Goal: Transaction & Acquisition: Subscribe to service/newsletter

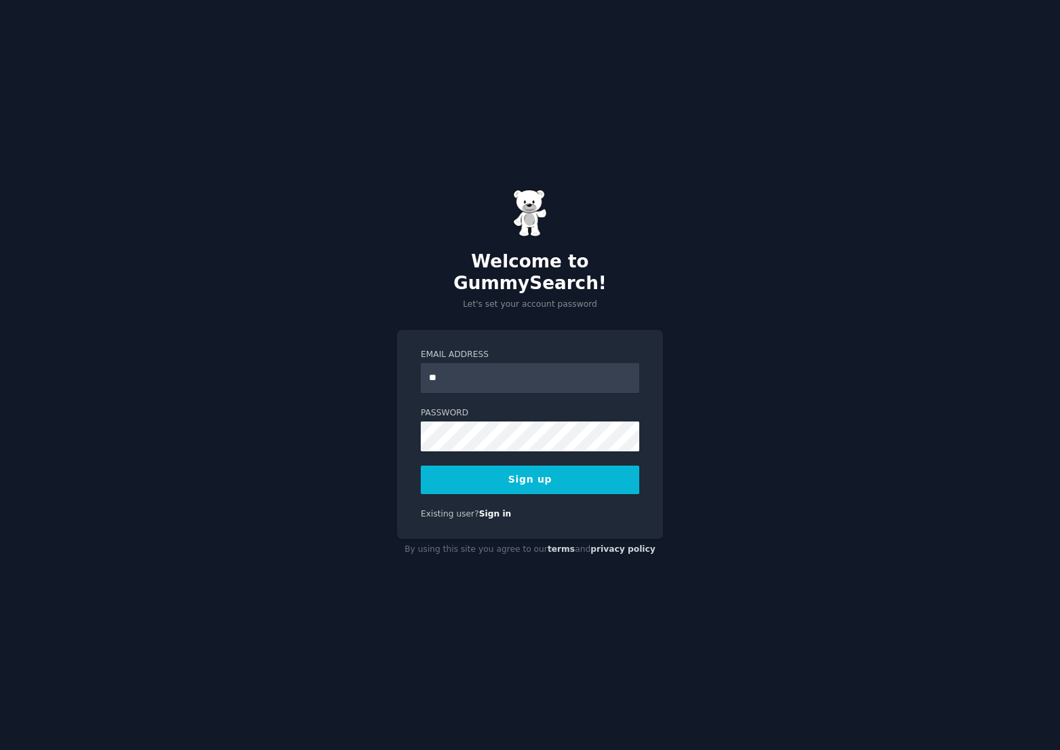
type input "**********"
click at [505, 468] on button "Sign up" at bounding box center [530, 479] width 218 height 28
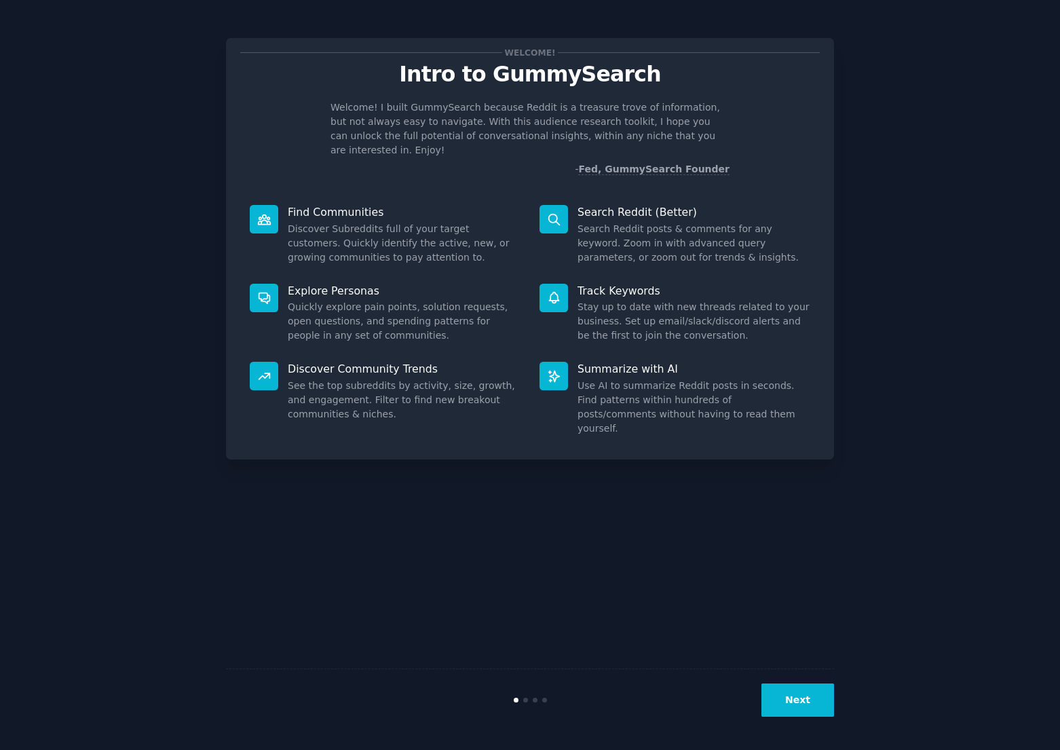
click at [776, 693] on button "Next" at bounding box center [797, 699] width 73 height 33
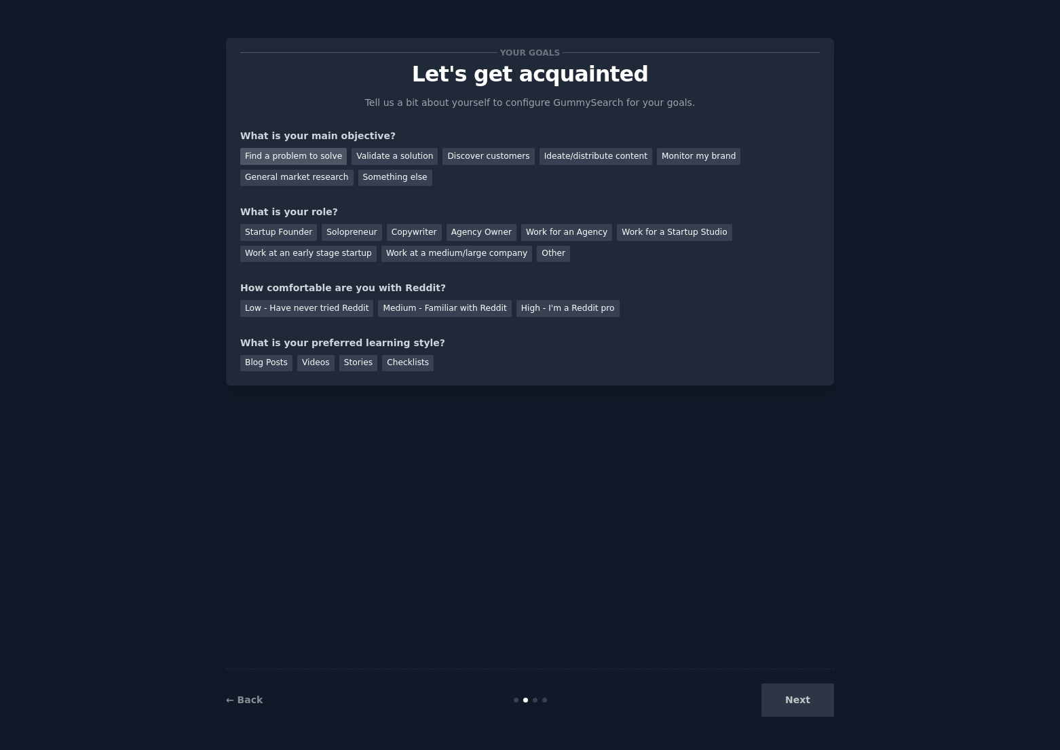
click at [314, 154] on div "Find a problem to solve" at bounding box center [293, 156] width 107 height 17
click at [313, 155] on div "Find a problem to solve" at bounding box center [293, 156] width 107 height 17
click at [354, 231] on div "Solopreneur" at bounding box center [352, 232] width 60 height 17
click at [390, 310] on div "Medium - Familiar with Reddit" at bounding box center [444, 308] width 133 height 17
click at [309, 363] on div "Videos" at bounding box center [315, 363] width 37 height 17
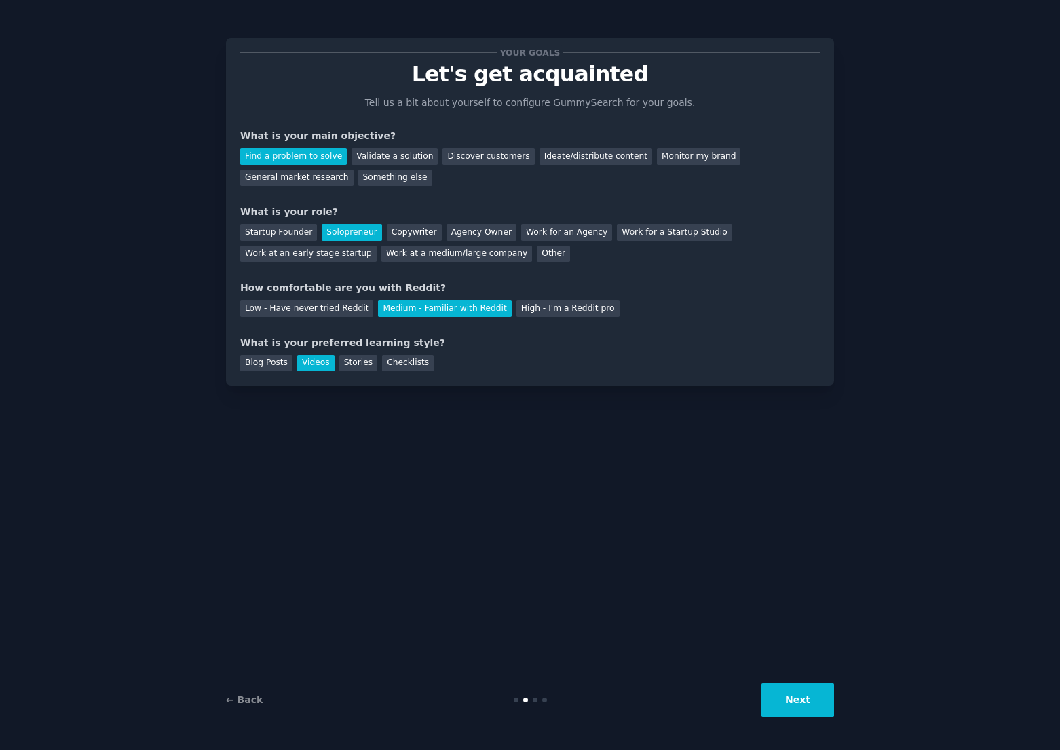
click at [794, 703] on button "Next" at bounding box center [797, 699] width 73 height 33
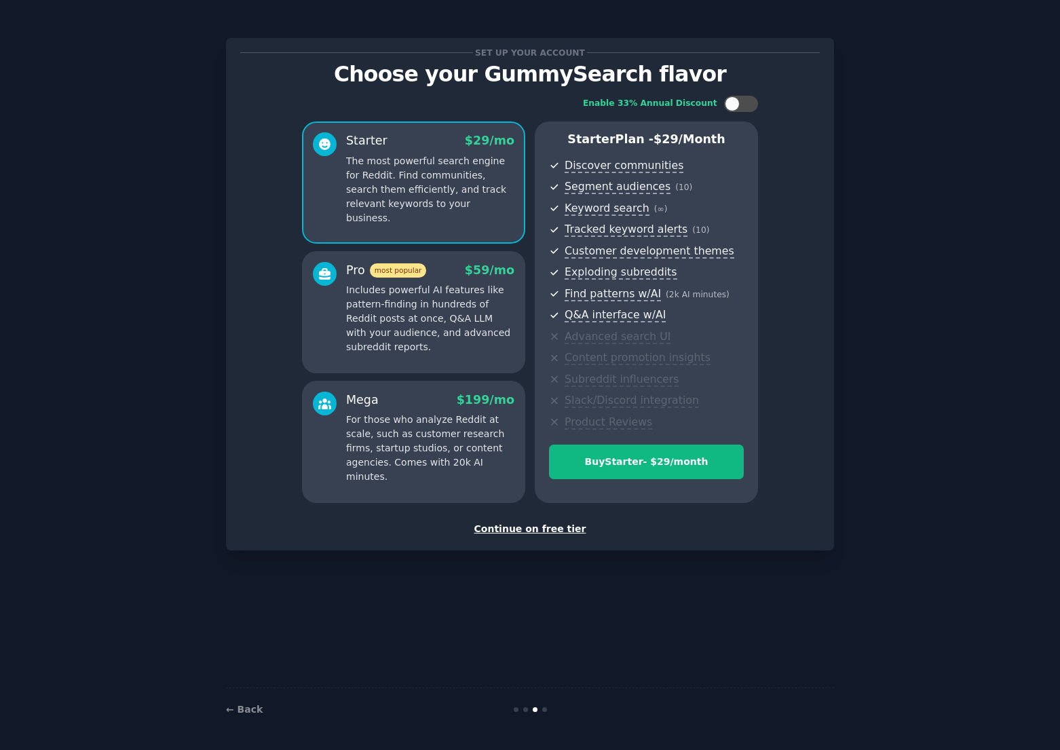
click at [425, 325] on p "Includes powerful AI features like pattern-finding in hundreds of Reddit posts …" at bounding box center [430, 318] width 168 height 71
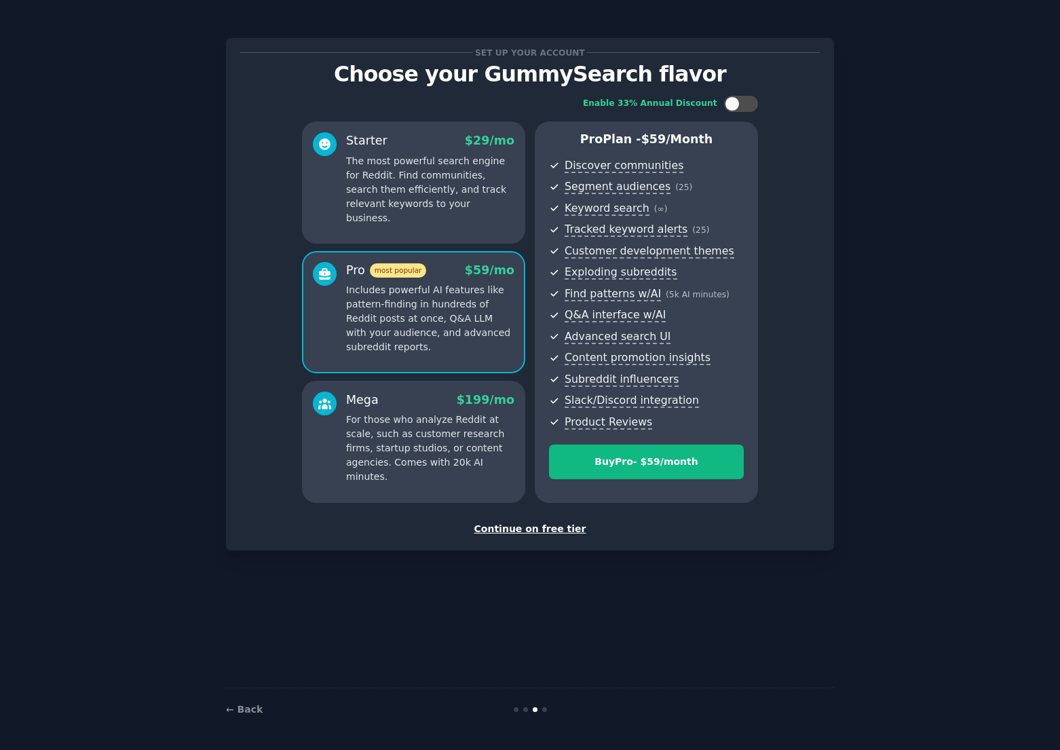
click at [428, 440] on p "For those who analyze Reddit at scale, such as customer research firms, startup…" at bounding box center [430, 448] width 168 height 71
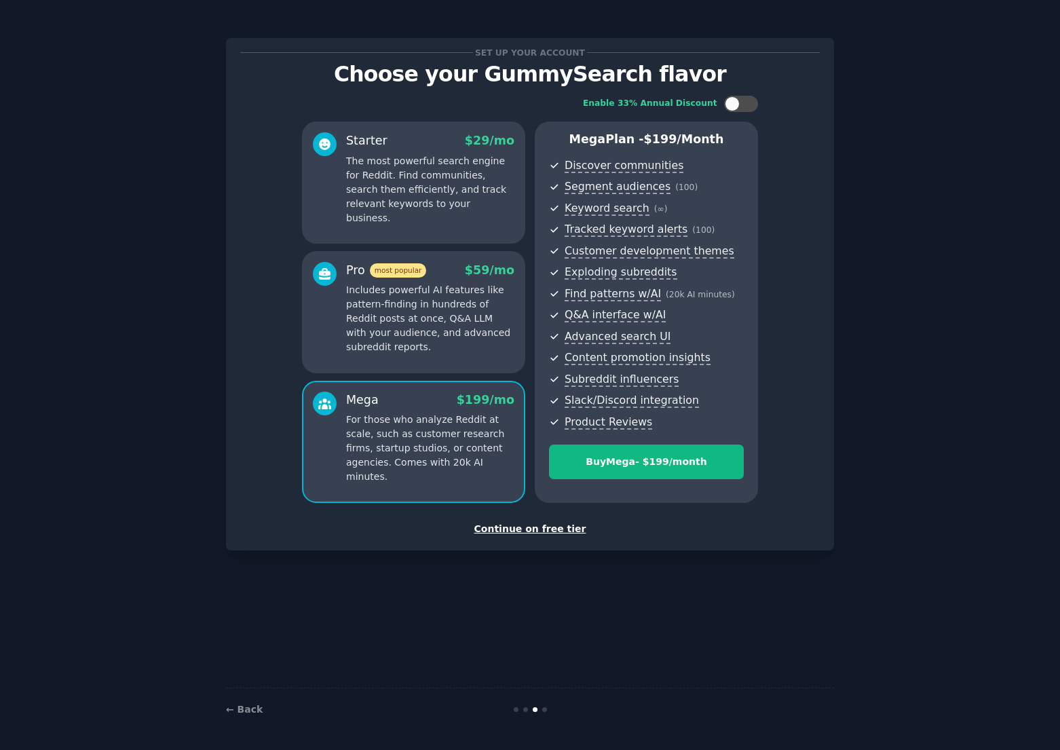
click at [402, 322] on p "Includes powerful AI features like pattern-finding in hundreds of Reddit posts …" at bounding box center [430, 318] width 168 height 71
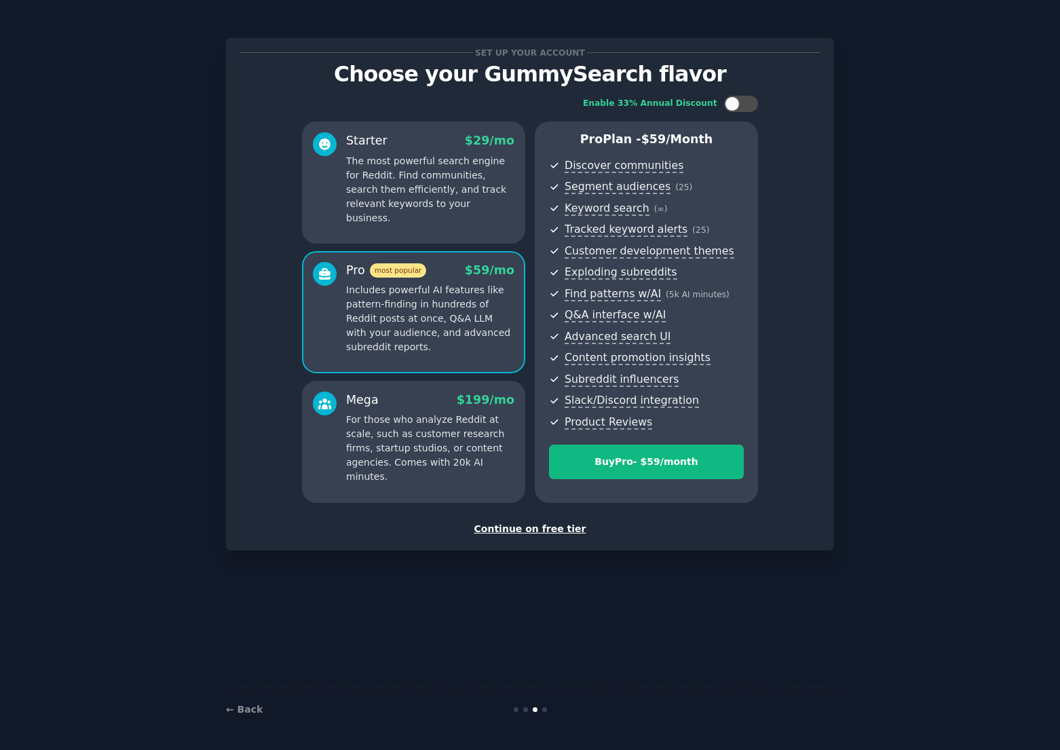
click at [401, 412] on div "Mega $ 199 /mo For those who analyze Reddit at scale, such as customer research…" at bounding box center [430, 437] width 168 height 93
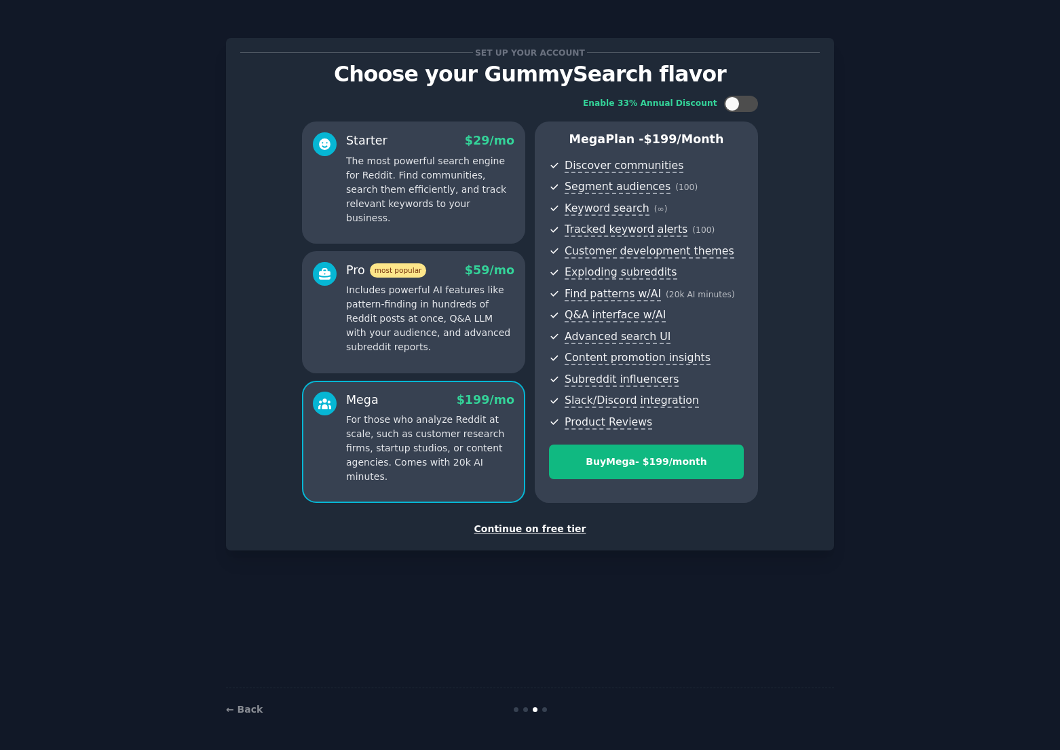
click at [410, 301] on p "Includes powerful AI features like pattern-finding in hundreds of Reddit posts …" at bounding box center [430, 318] width 168 height 71
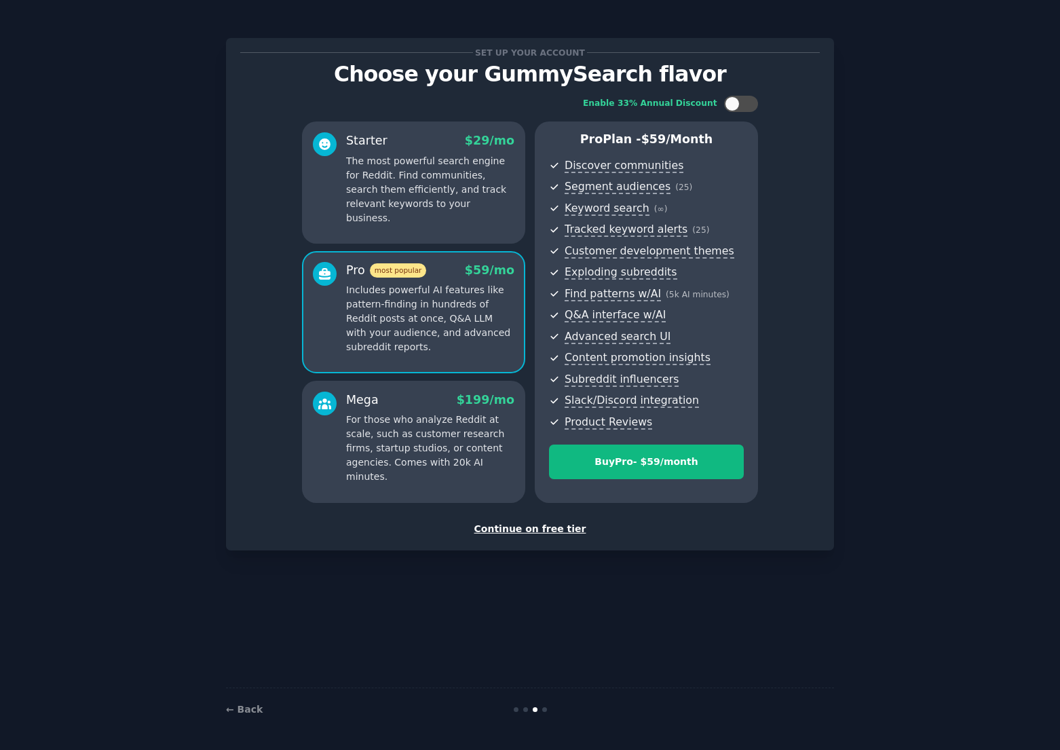
click at [410, 188] on p "The most powerful search engine for Reddit. Find communities, search them effic…" at bounding box center [430, 189] width 168 height 71
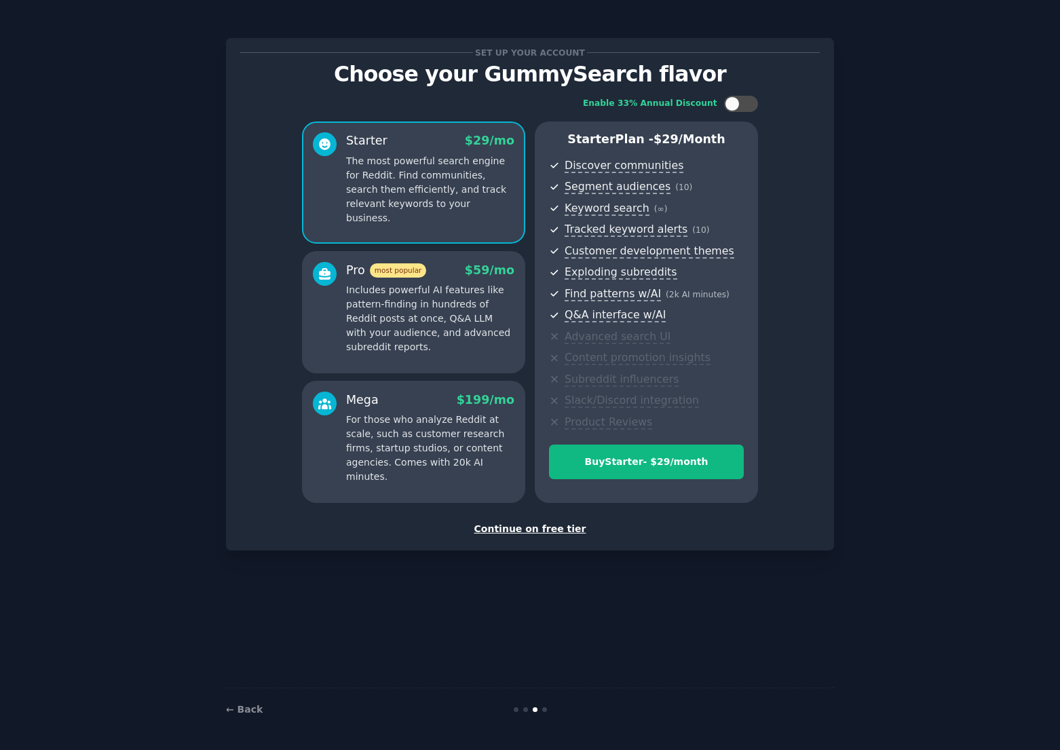
click at [538, 533] on div "Continue on free tier" at bounding box center [529, 529] width 579 height 14
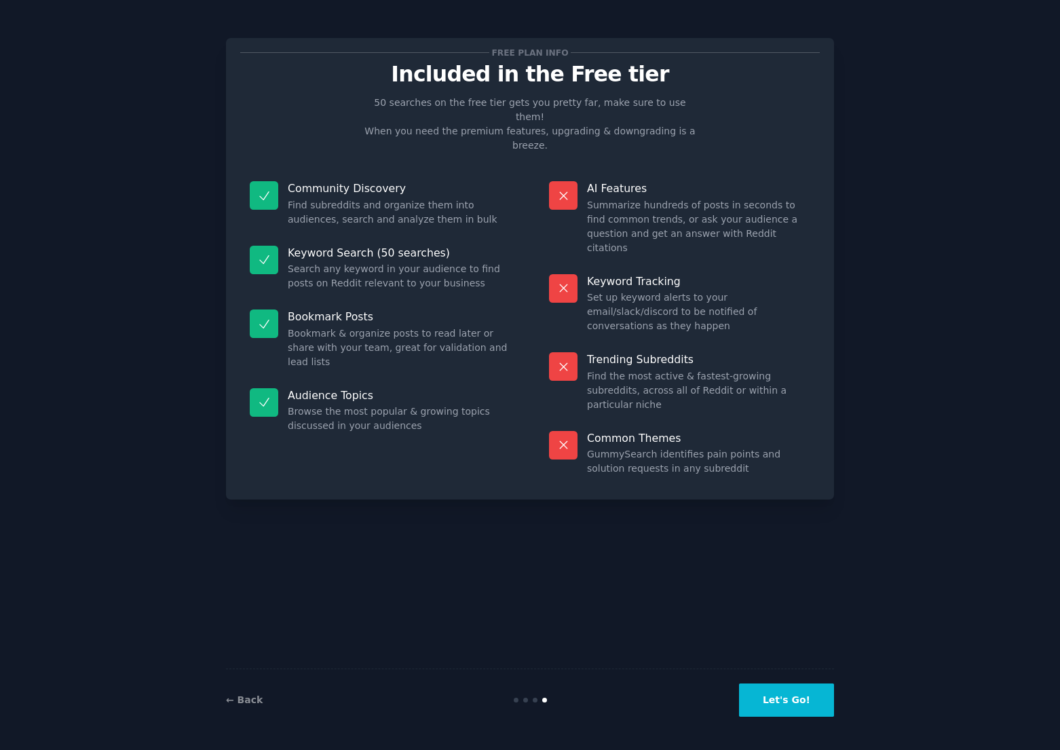
click at [801, 700] on button "Let's Go!" at bounding box center [786, 699] width 95 height 33
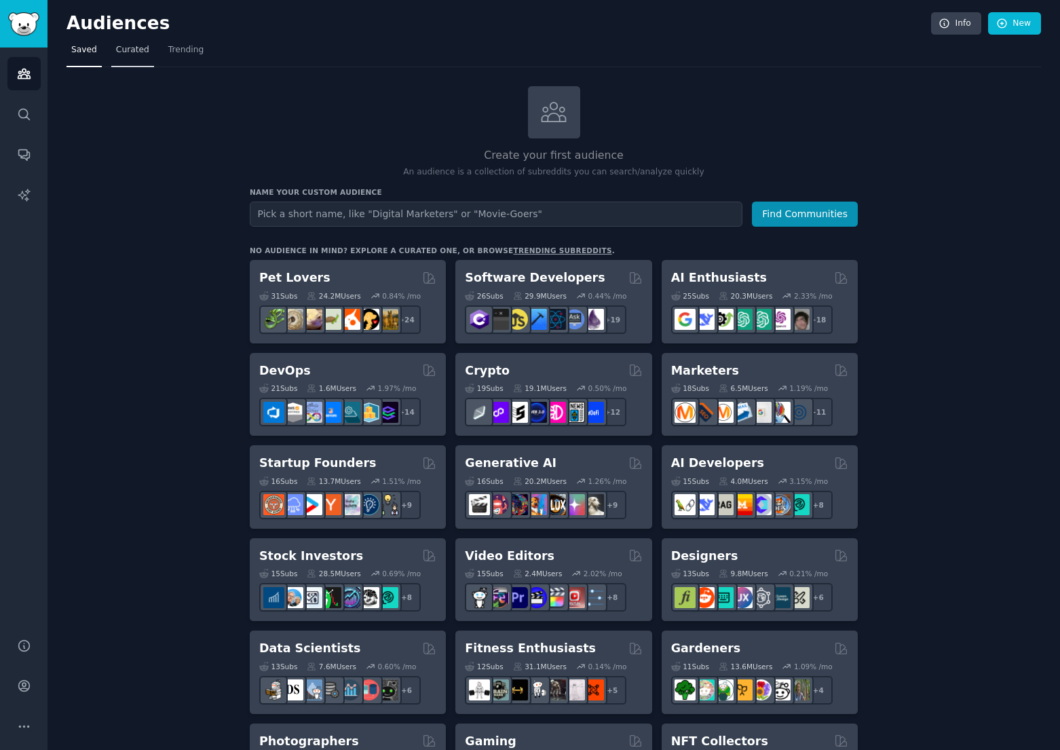
click at [125, 51] on span "Curated" at bounding box center [132, 50] width 33 height 12
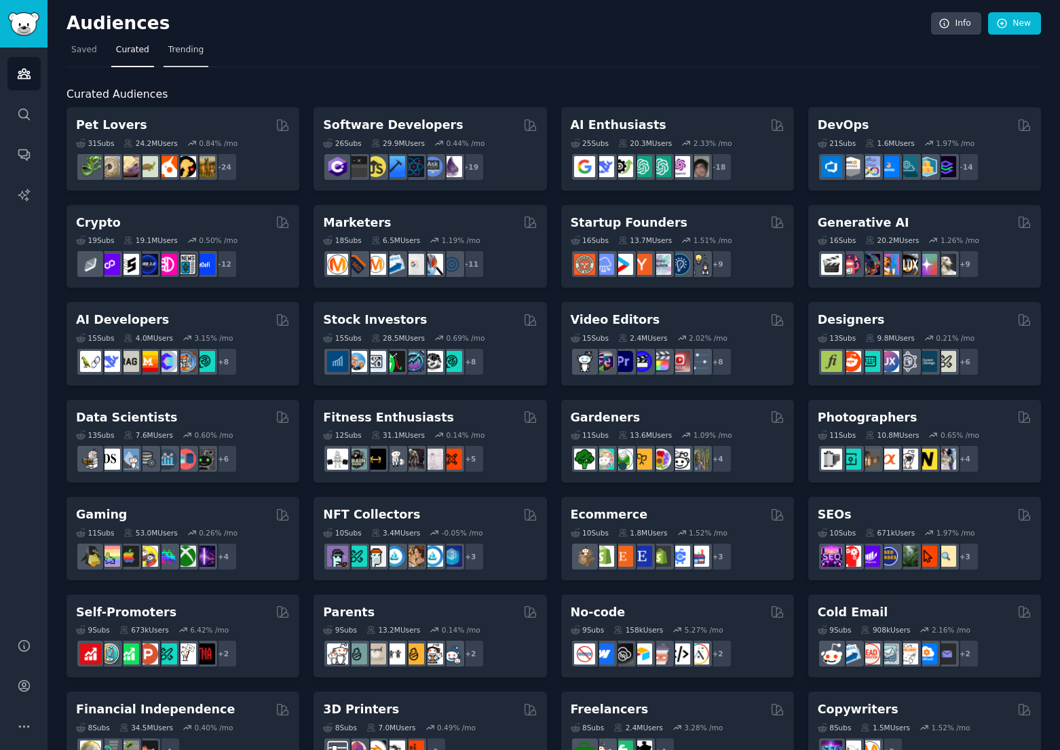
click at [180, 59] on link "Trending" at bounding box center [186, 53] width 45 height 28
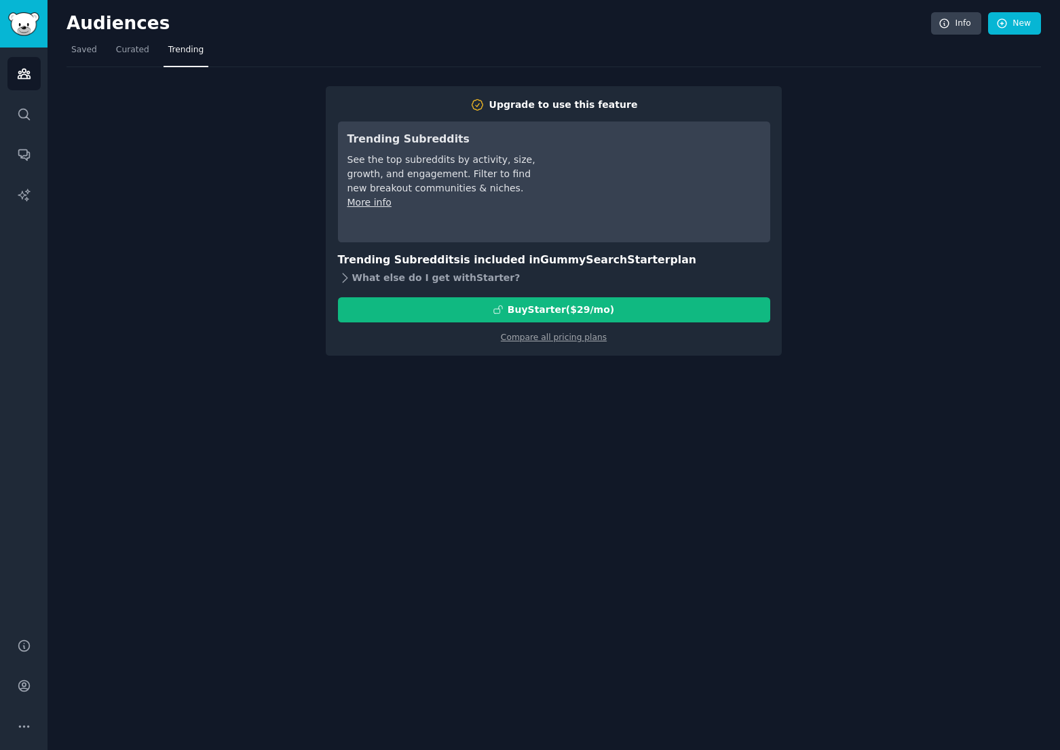
click at [346, 279] on icon at bounding box center [345, 277] width 5 height 9
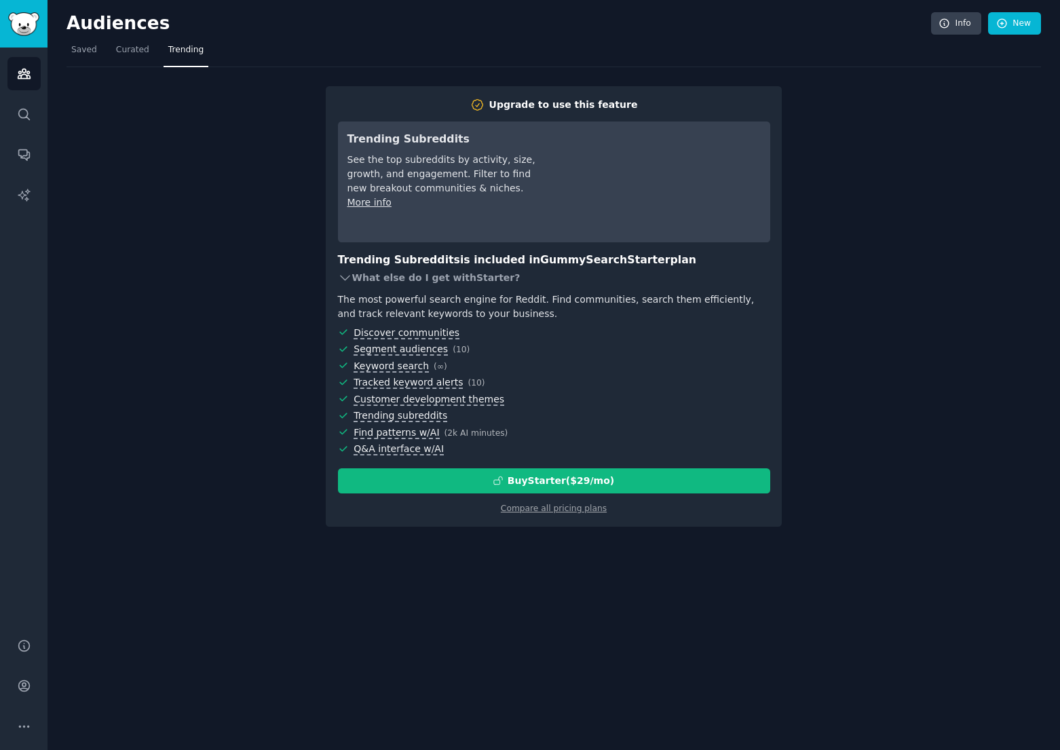
click at [349, 281] on icon at bounding box center [345, 278] width 14 height 14
